Goal: Check status: Verify the current state of an ongoing process or item

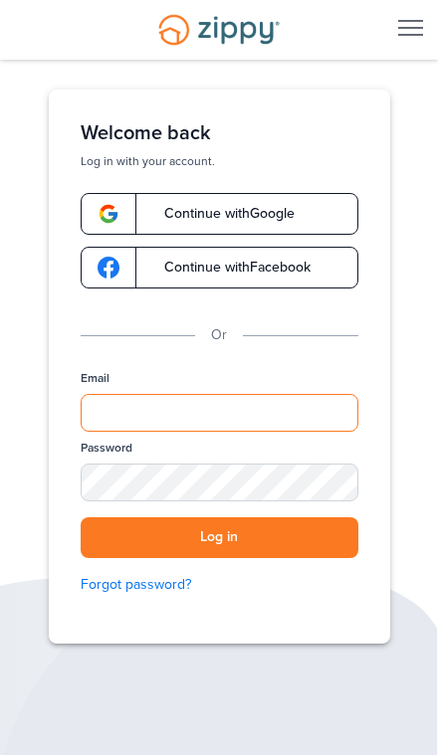
click at [306, 430] on input "Email" at bounding box center [220, 413] width 278 height 38
type input "**********"
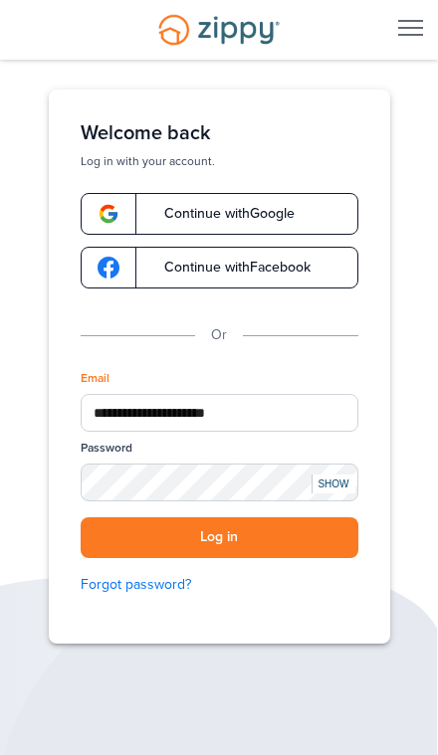
click at [219, 537] on button "Log in" at bounding box center [220, 537] width 278 height 41
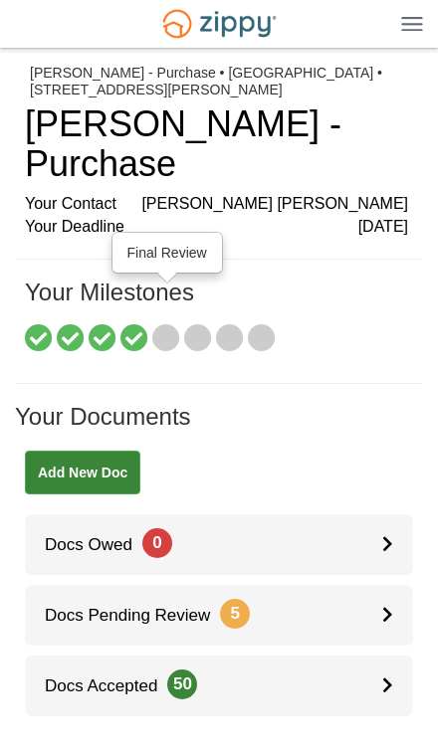
click at [161, 325] on icon at bounding box center [166, 339] width 28 height 28
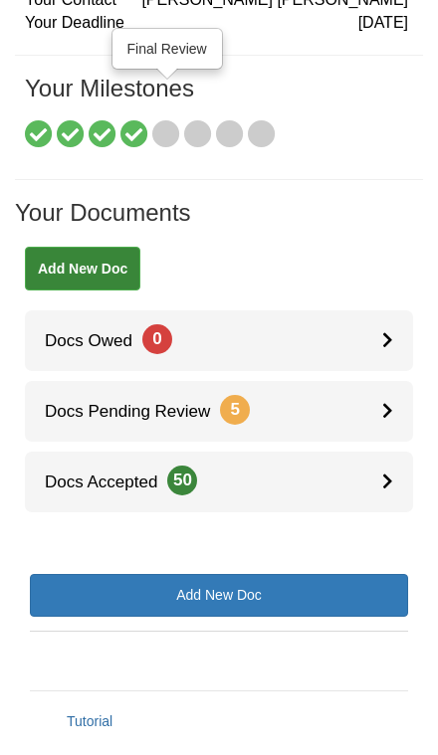
scroll to position [183, 0]
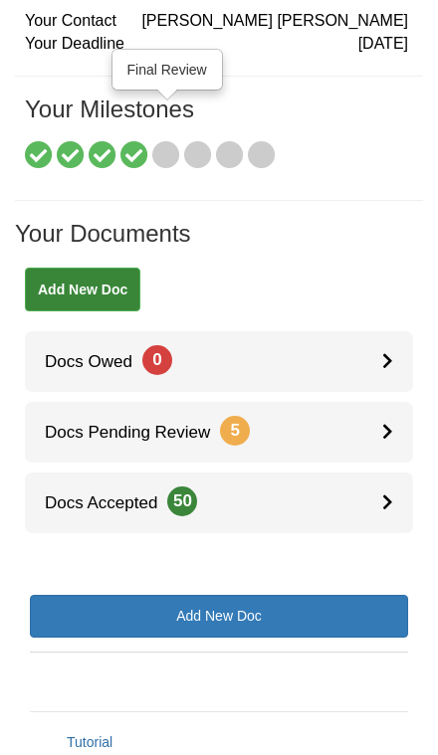
click at [388, 352] on icon at bounding box center [387, 360] width 11 height 17
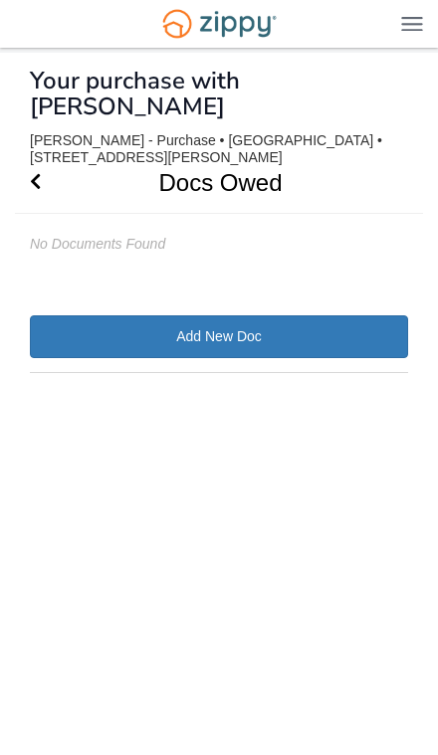
click at [40, 172] on icon "Go Back" at bounding box center [35, 181] width 11 height 18
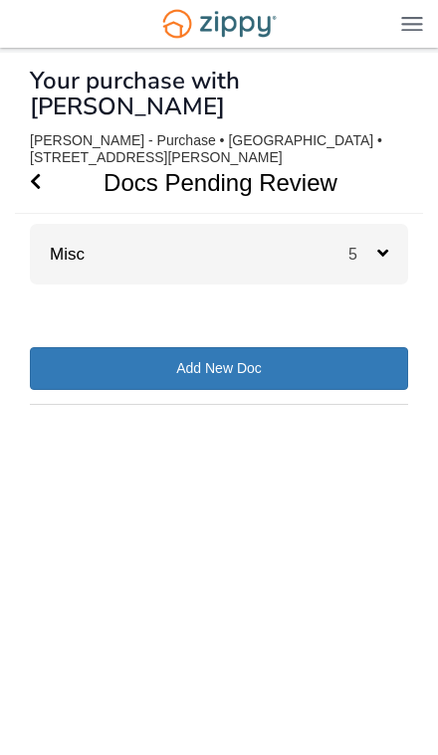
click at [359, 239] on div "5" at bounding box center [378, 254] width 60 height 61
